Goal: Task Accomplishment & Management: Complete application form

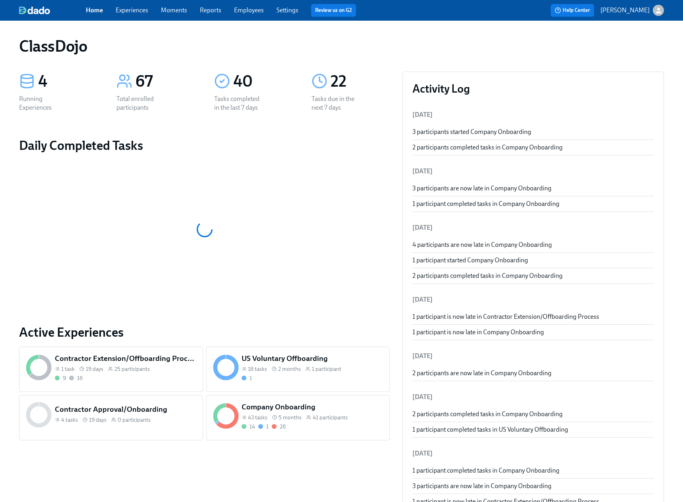
click at [303, 415] on div "43 tasks 5 months 41 participants" at bounding box center [313, 418] width 142 height 8
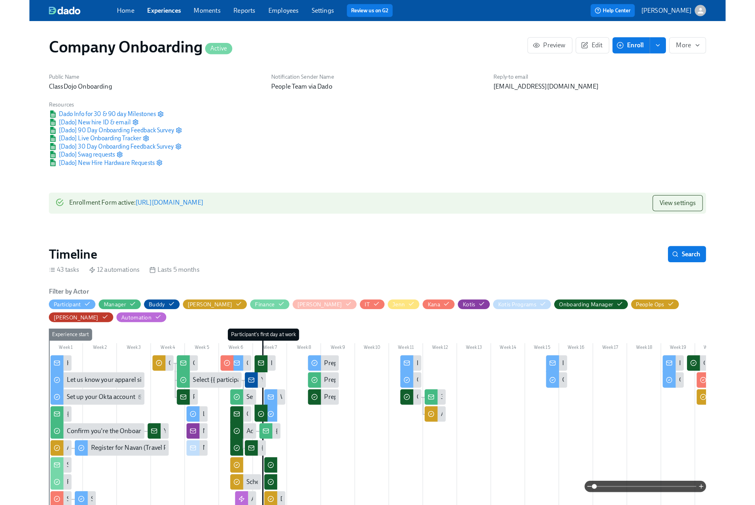
scroll to position [0, 16205]
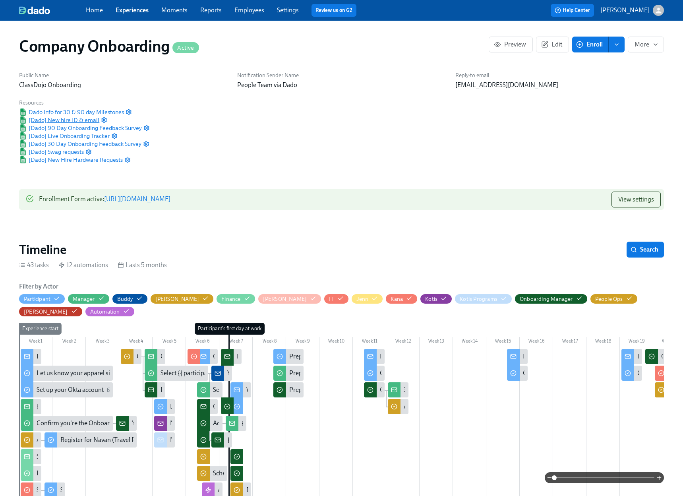
click at [60, 118] on span "[Dado] New hire ID & email" at bounding box center [59, 120] width 80 height 8
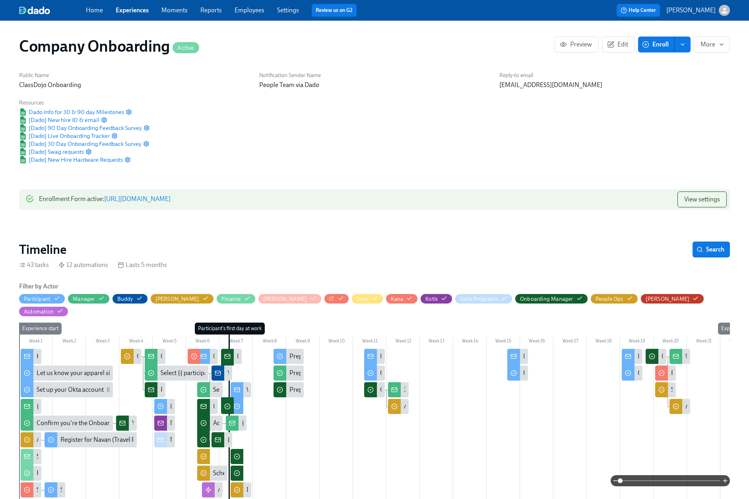
click at [653, 49] on button "Enroll" at bounding box center [656, 45] width 37 height 16
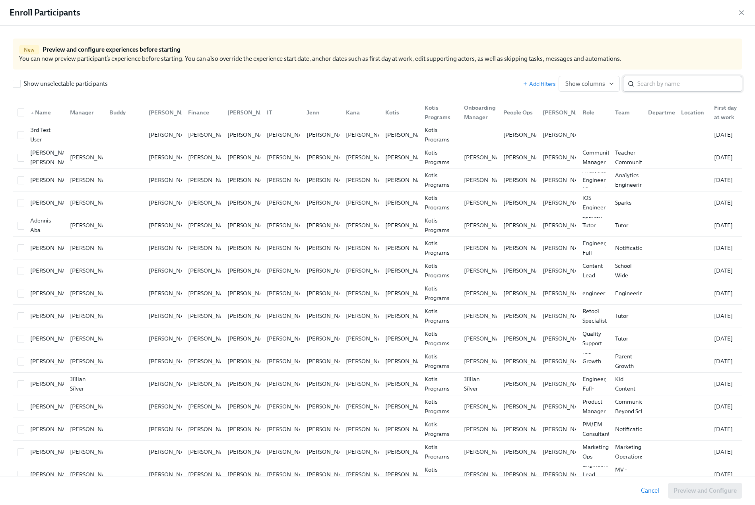
click at [652, 85] on input "search" at bounding box center [689, 84] width 105 height 16
type input "[PERSON_NAME]"
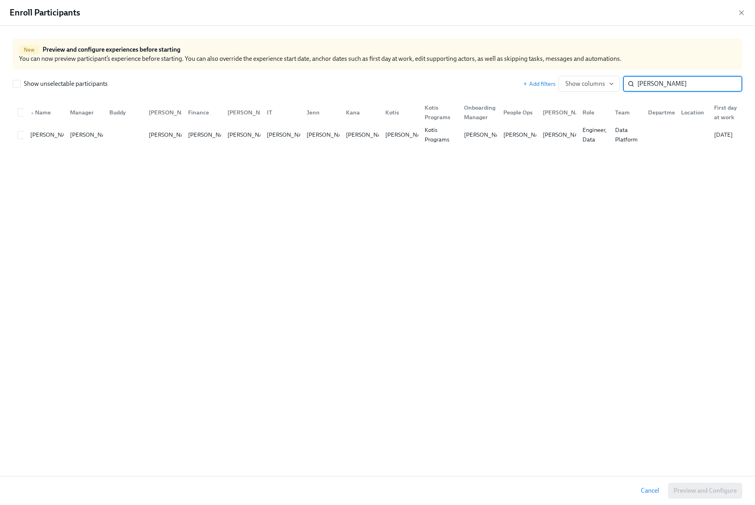
click at [689, 83] on input "[PERSON_NAME]" at bounding box center [689, 84] width 105 height 16
